Goal: Information Seeking & Learning: Learn about a topic

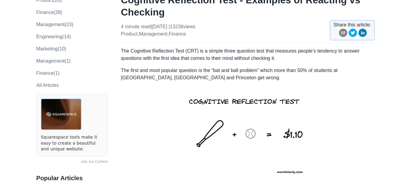
scroll to position [60, 0]
click at [226, 75] on p "The first and most popular question is the “bat and ball problem” which more th…" at bounding box center [248, 74] width 254 height 15
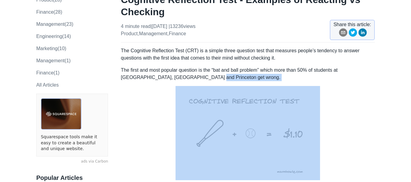
click at [226, 75] on p "The first and most popular question is the “bat and ball problem” which more th…" at bounding box center [248, 74] width 254 height 15
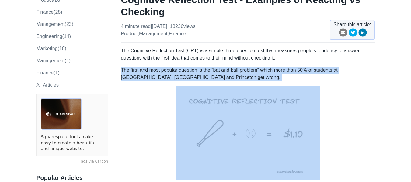
click at [226, 75] on p "The first and most popular question is the “bat and ball problem” which more th…" at bounding box center [248, 74] width 254 height 15
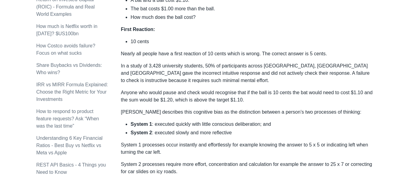
scroll to position [325, 0]
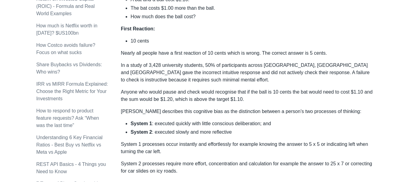
drag, startPoint x: 196, startPoint y: 163, endPoint x: 153, endPoint y: 132, distance: 52.5
click at [153, 132] on li "System 2 : executed slowly and more reflective" at bounding box center [253, 132] width 244 height 7
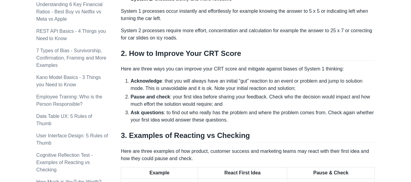
scroll to position [460, 0]
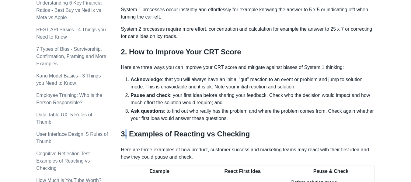
click at [145, 109] on strong "Ask questions" at bounding box center [147, 111] width 33 height 5
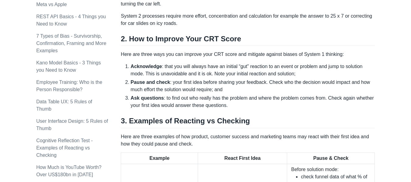
scroll to position [473, 0]
click at [354, 104] on li "Ask questions : to find out who really has the problem and where the problem co…" at bounding box center [253, 101] width 244 height 15
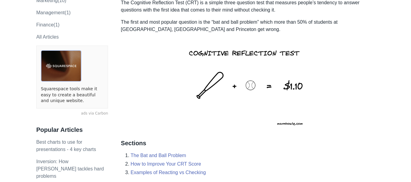
scroll to position [0, 0]
